Goal: Find specific page/section: Find specific page/section

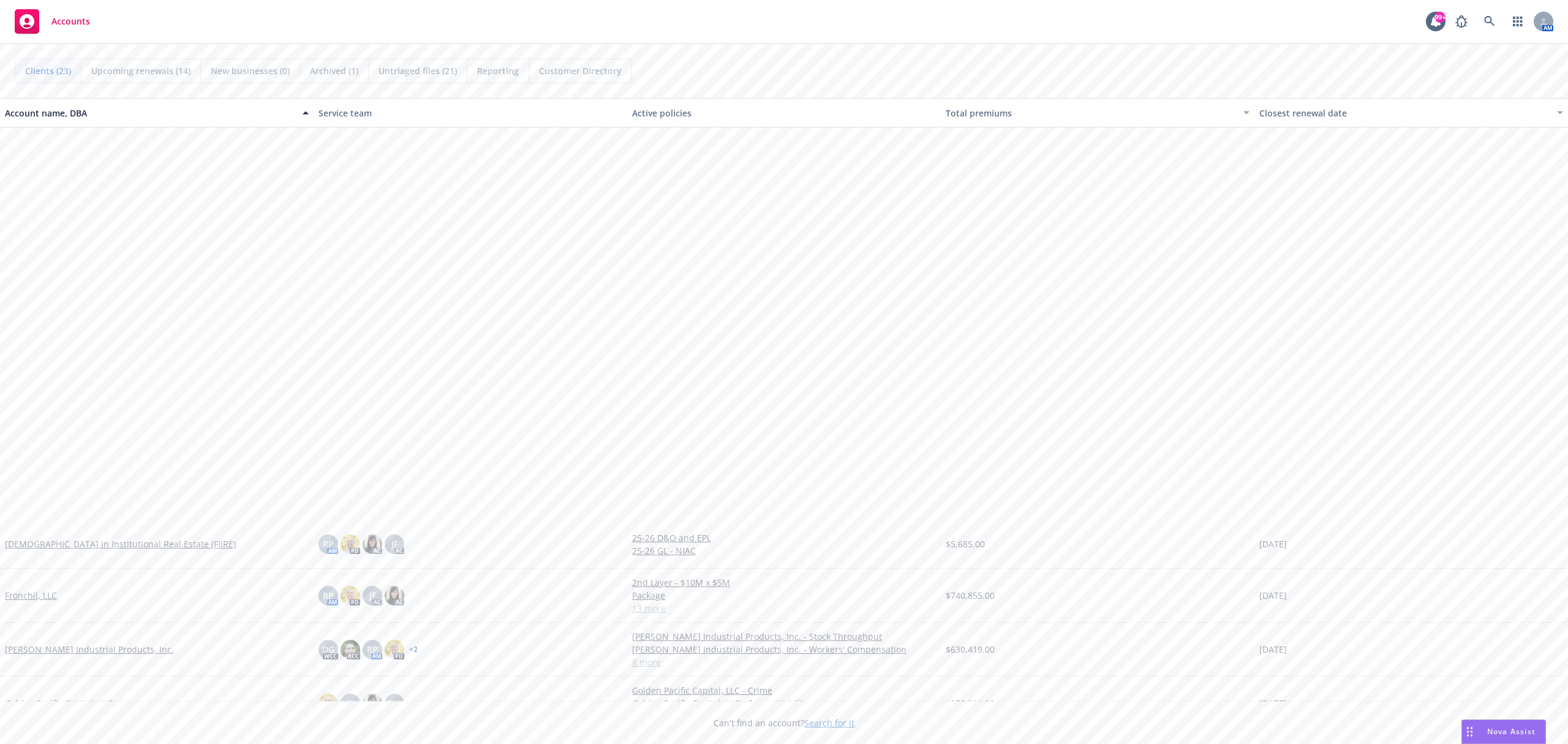
scroll to position [554, 0]
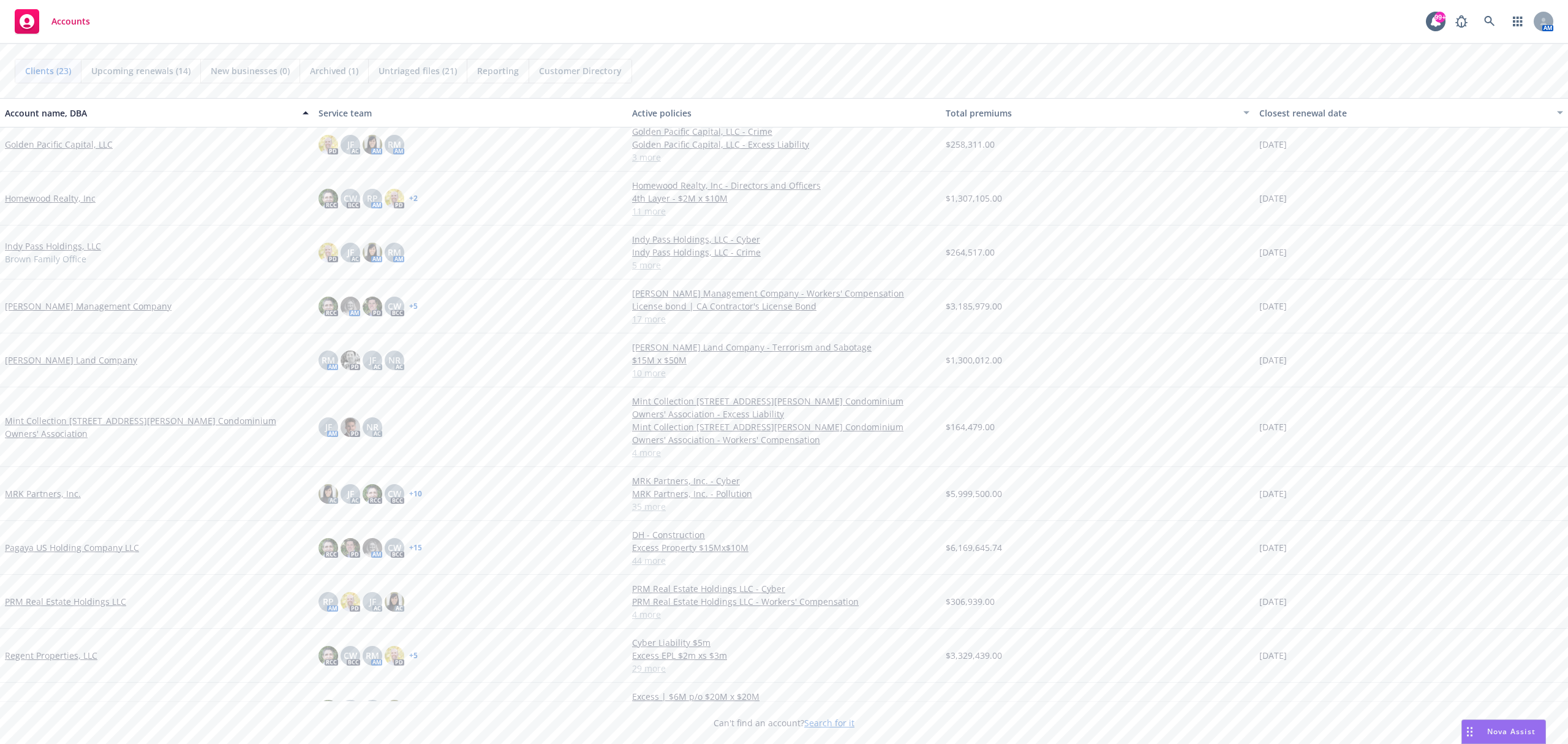
click at [69, 307] on link "[PERSON_NAME] Management Company" at bounding box center [88, 306] width 166 height 13
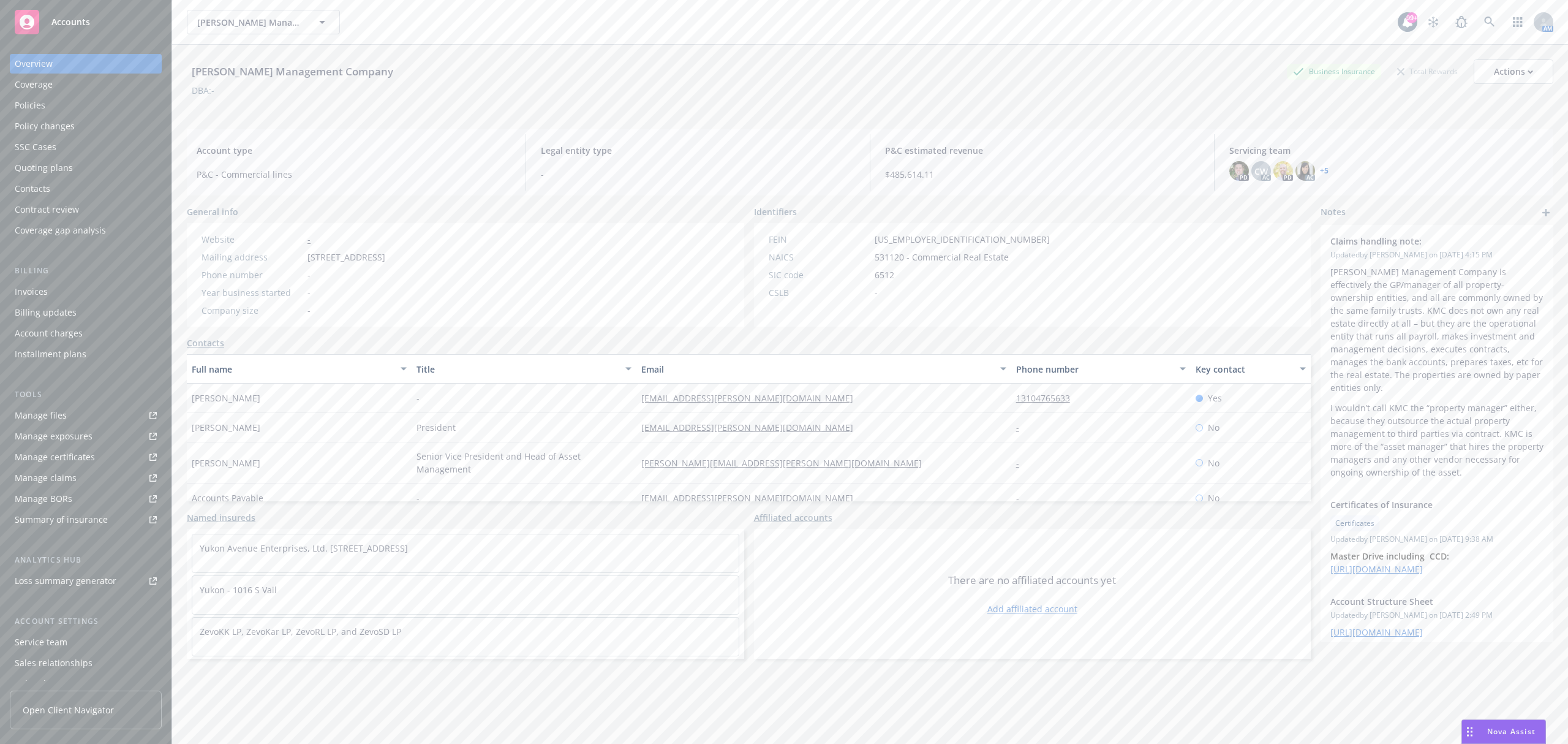
click at [54, 101] on div "Policies" at bounding box center [85, 105] width 142 height 20
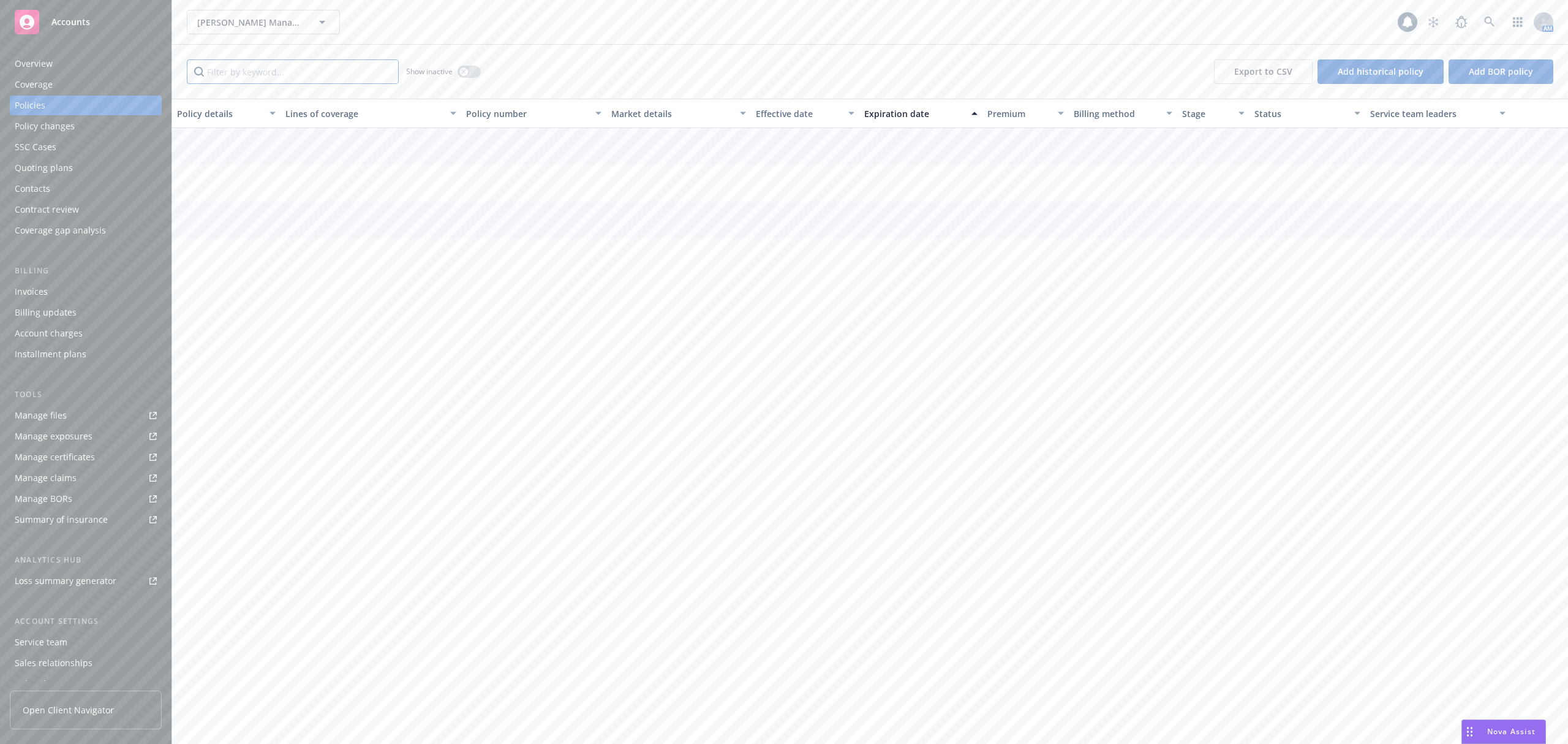
click at [332, 71] on input "Filter by keyword..." at bounding box center [293, 72] width 212 height 25
type input "flood"
